Goal: Task Accomplishment & Management: Manage account settings

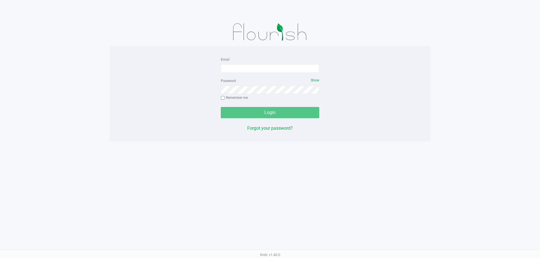
click at [240, 74] on form "Email Password Show Remember me Login" at bounding box center [270, 87] width 98 height 62
click at [245, 64] on input "Email" at bounding box center [270, 68] width 98 height 8
type input "[EMAIL_ADDRESS][PERSON_NAME][DOMAIN_NAME]"
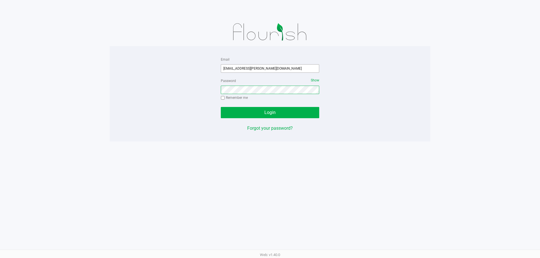
click at [221, 107] on button "Login" at bounding box center [270, 112] width 98 height 11
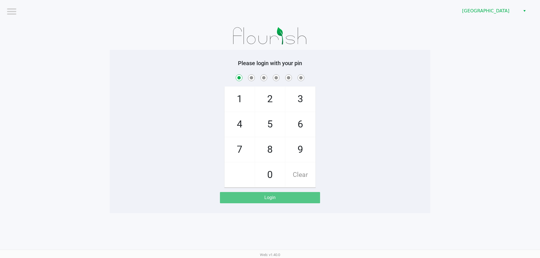
checkbox input "true"
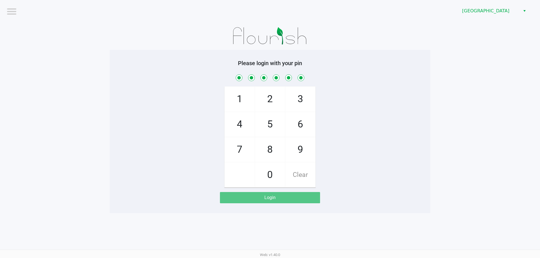
checkbox input "true"
